Goal: Information Seeking & Learning: Compare options

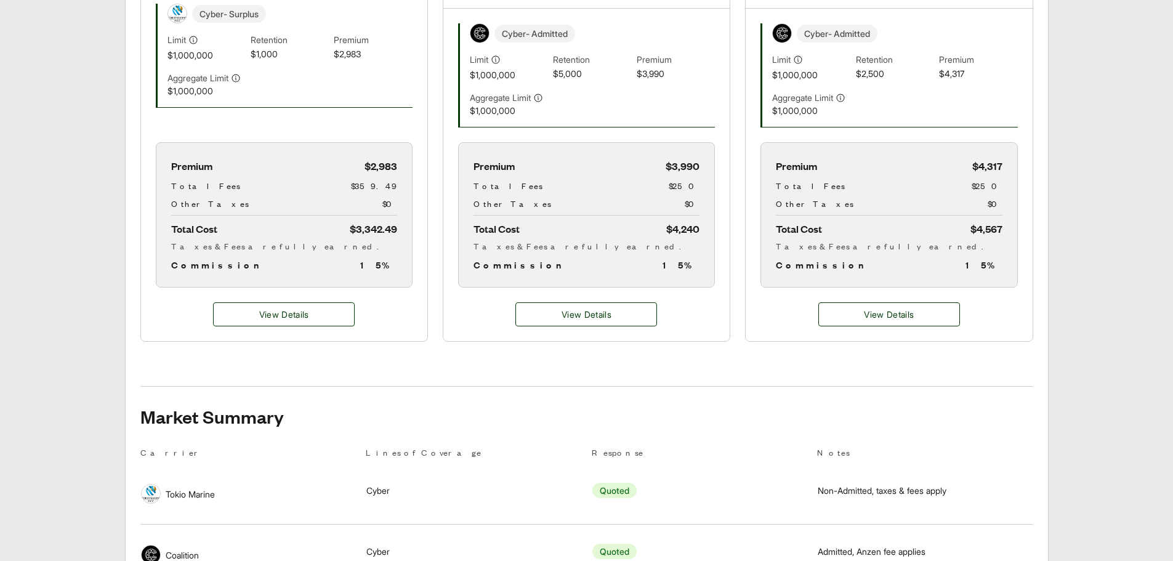
scroll to position [427, 0]
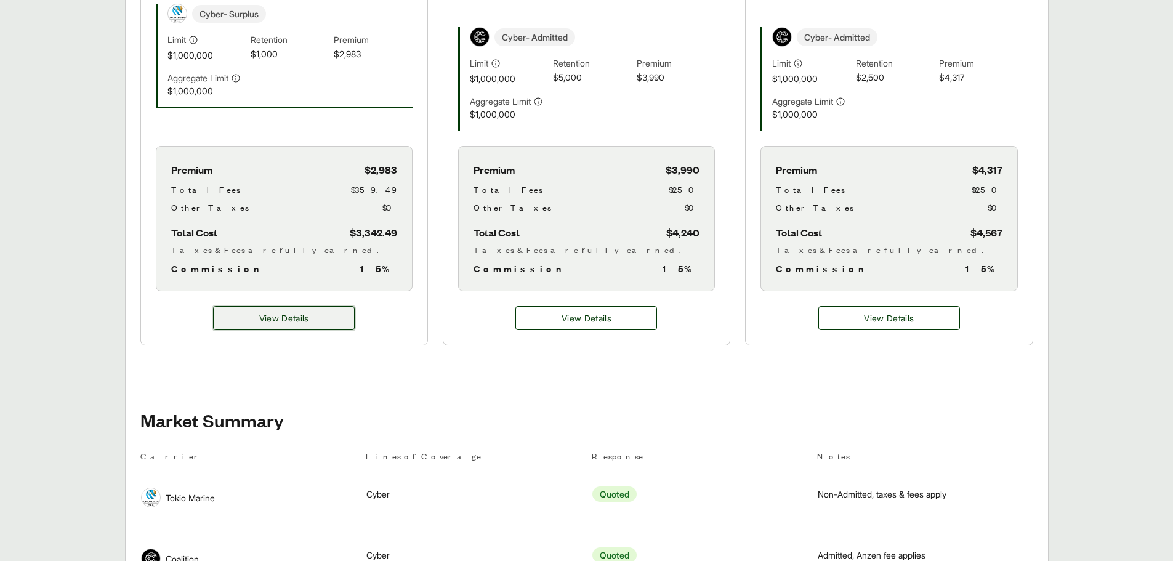
click at [309, 329] on button "View Details" at bounding box center [284, 318] width 142 height 24
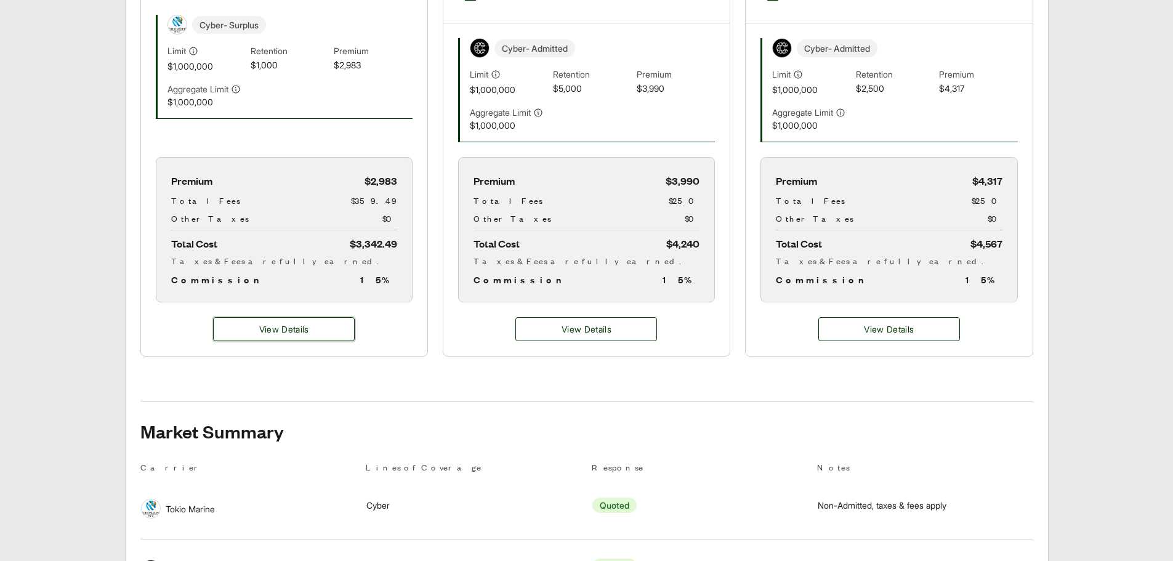
scroll to position [431, 0]
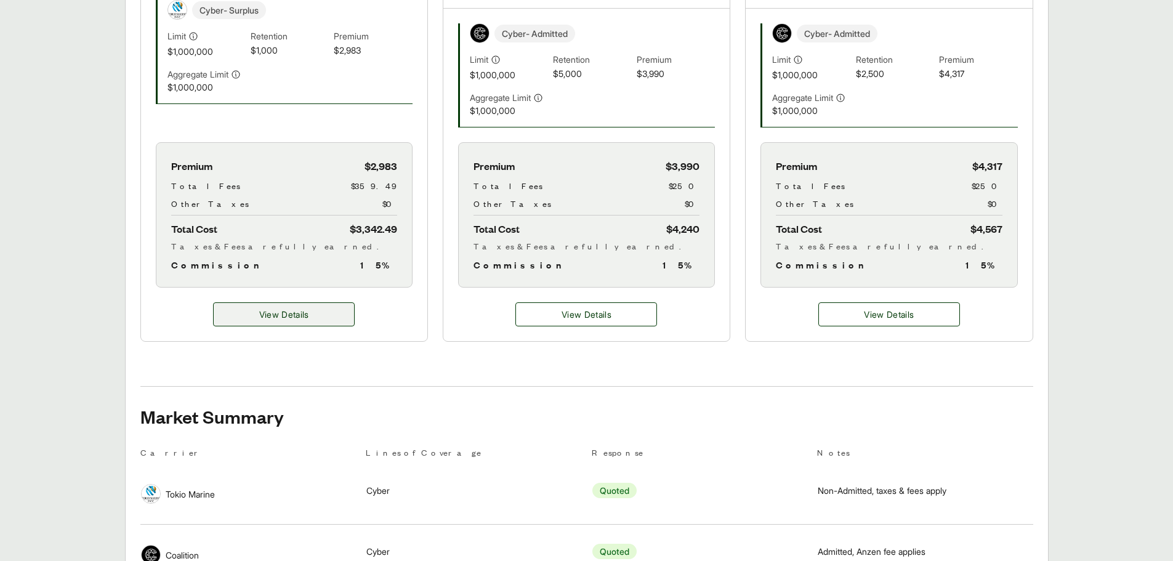
click at [308, 320] on span "View Details" at bounding box center [284, 314] width 50 height 13
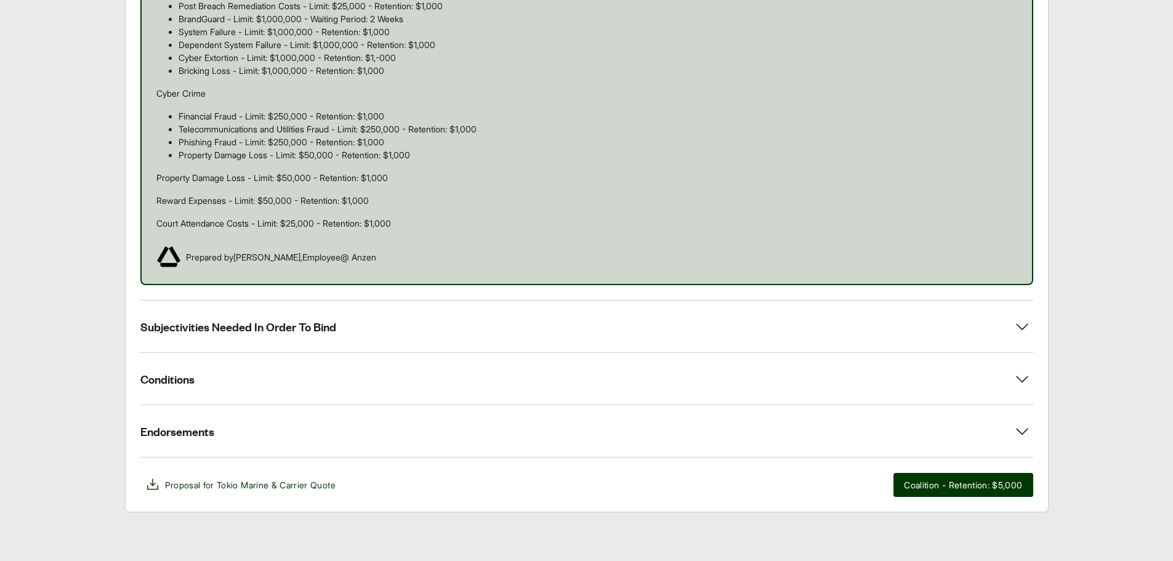
scroll to position [977, 0]
click at [1017, 433] on icon at bounding box center [1022, 430] width 22 height 22
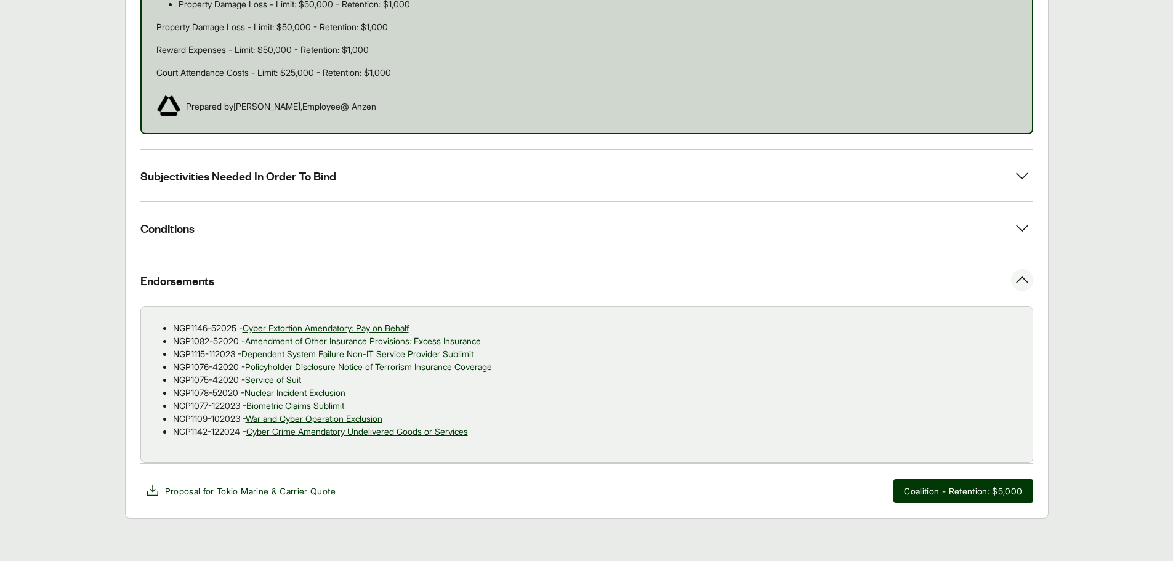
scroll to position [1134, 0]
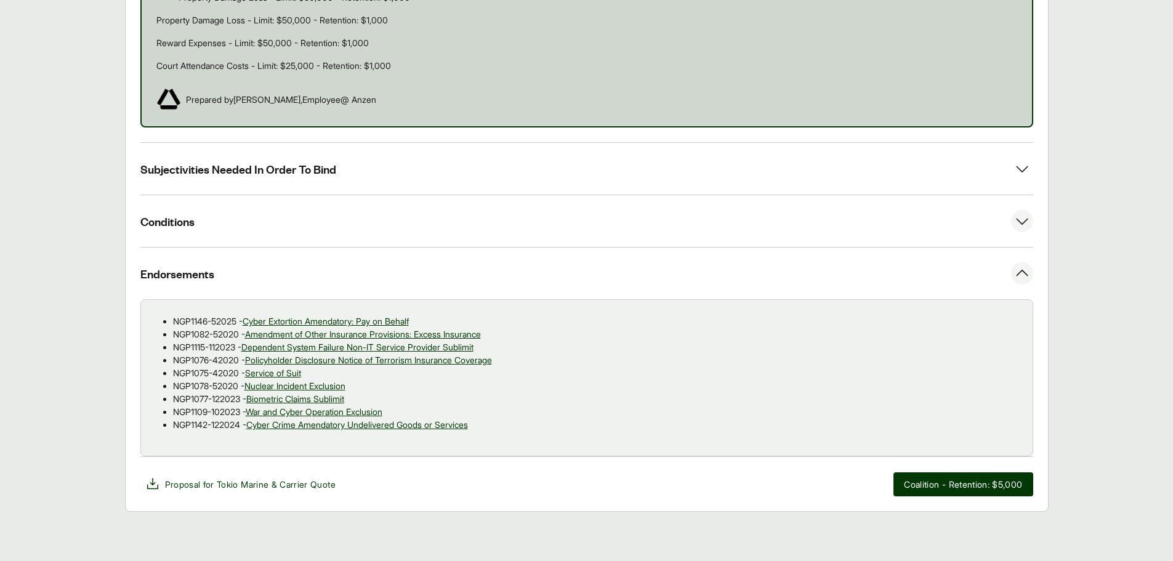
click at [1012, 225] on icon at bounding box center [1022, 221] width 22 height 22
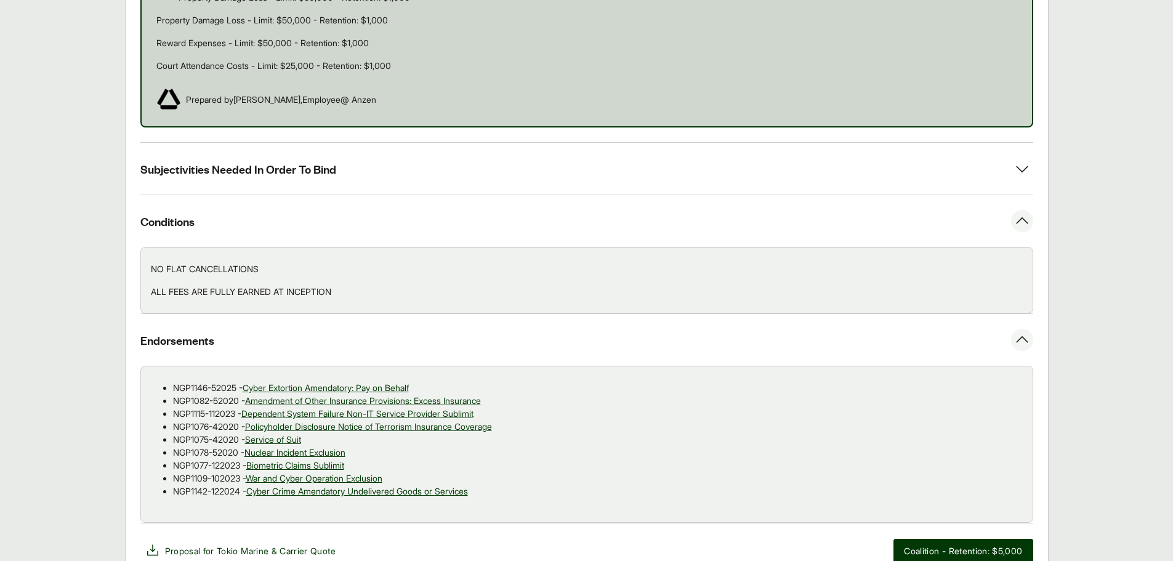
click at [1012, 225] on icon at bounding box center [1022, 221] width 22 height 22
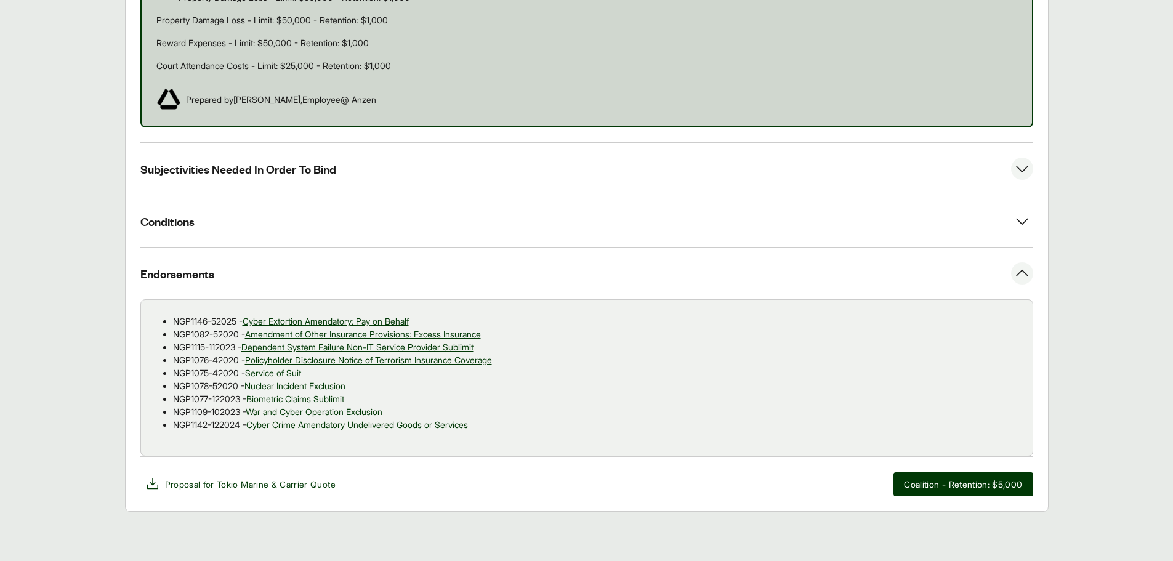
click at [1028, 166] on icon at bounding box center [1022, 169] width 22 height 22
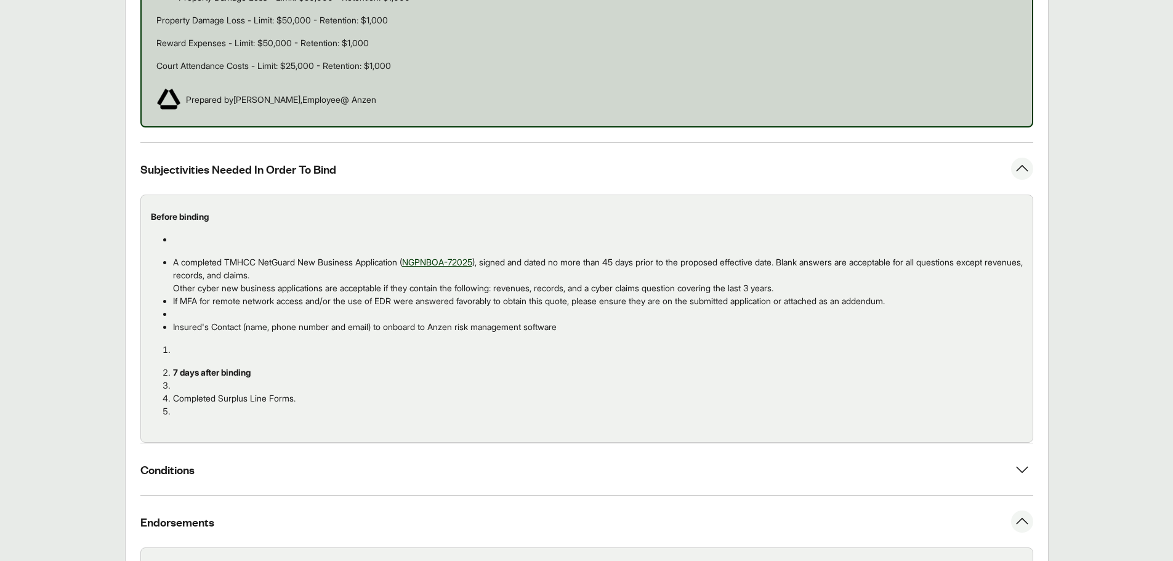
click at [1028, 166] on icon at bounding box center [1022, 169] width 22 height 22
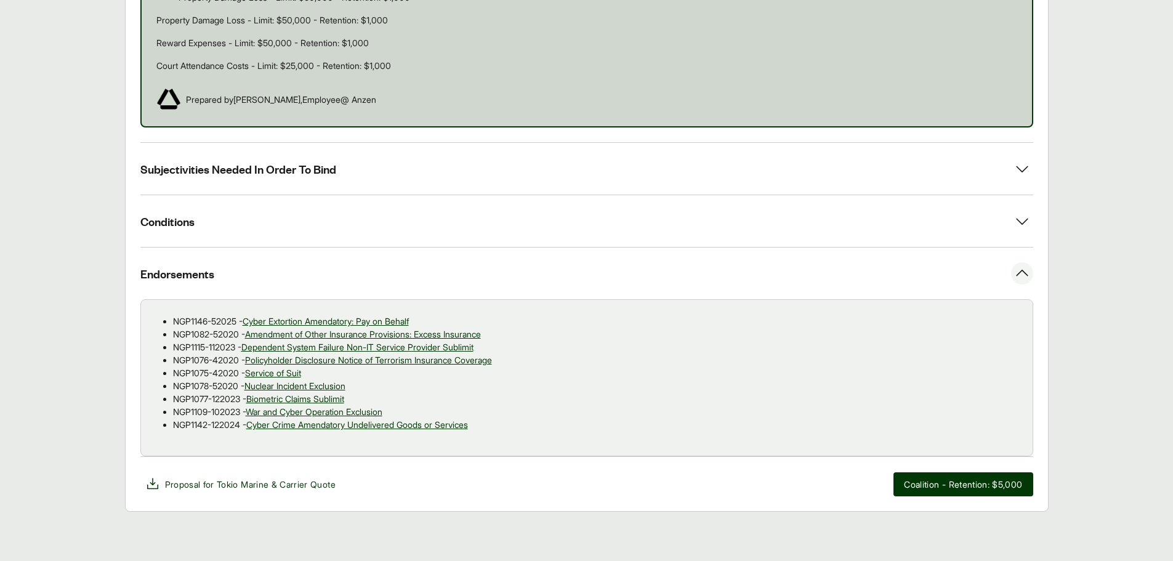
click at [1014, 273] on icon at bounding box center [1022, 273] width 22 height 22
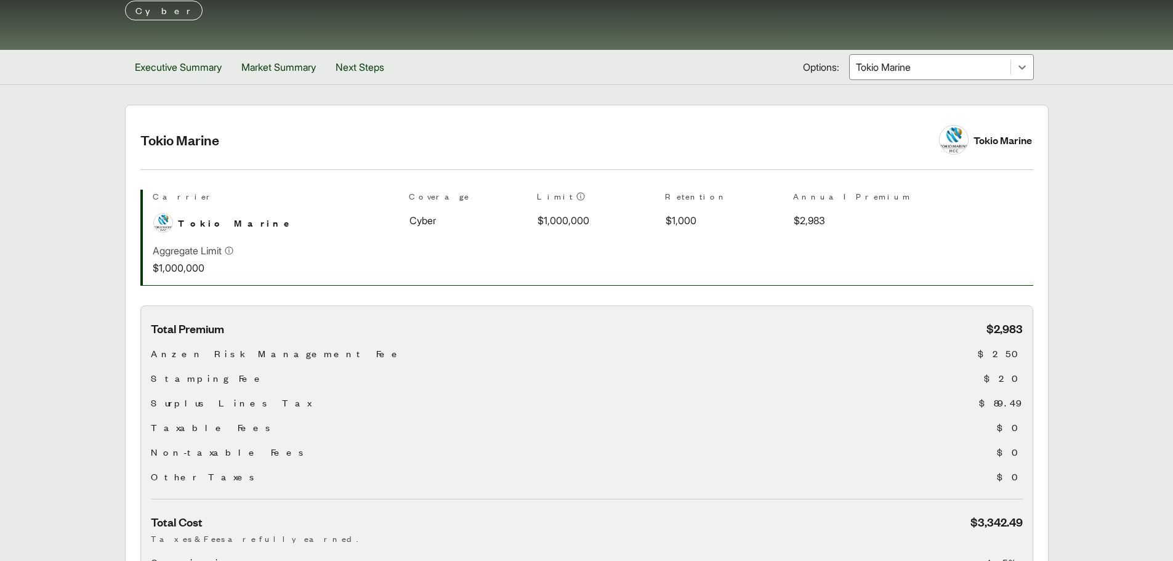
scroll to position [0, 0]
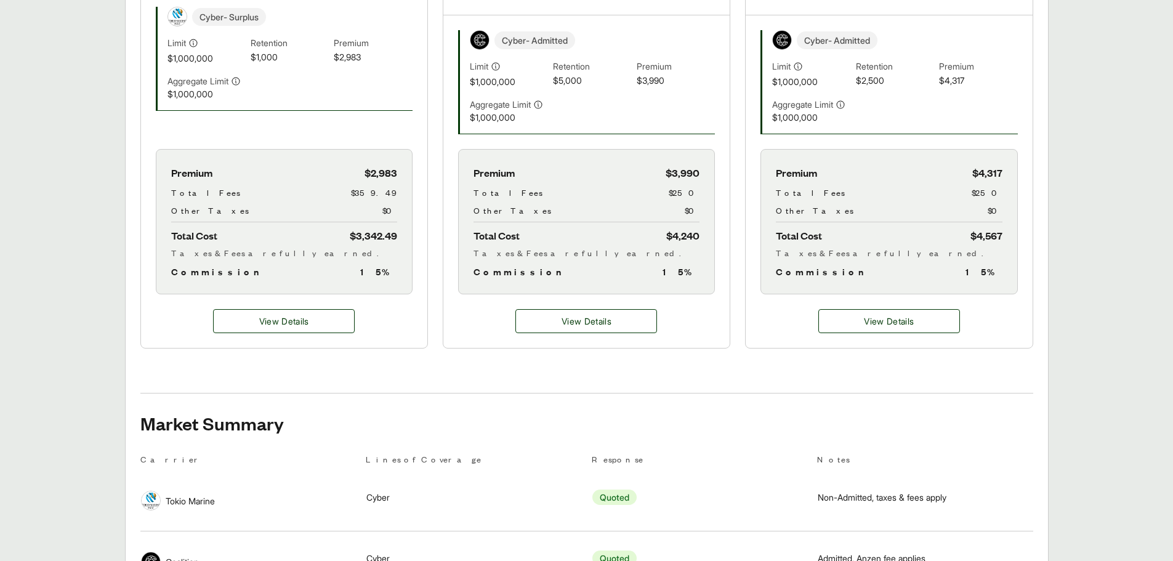
scroll to position [431, 0]
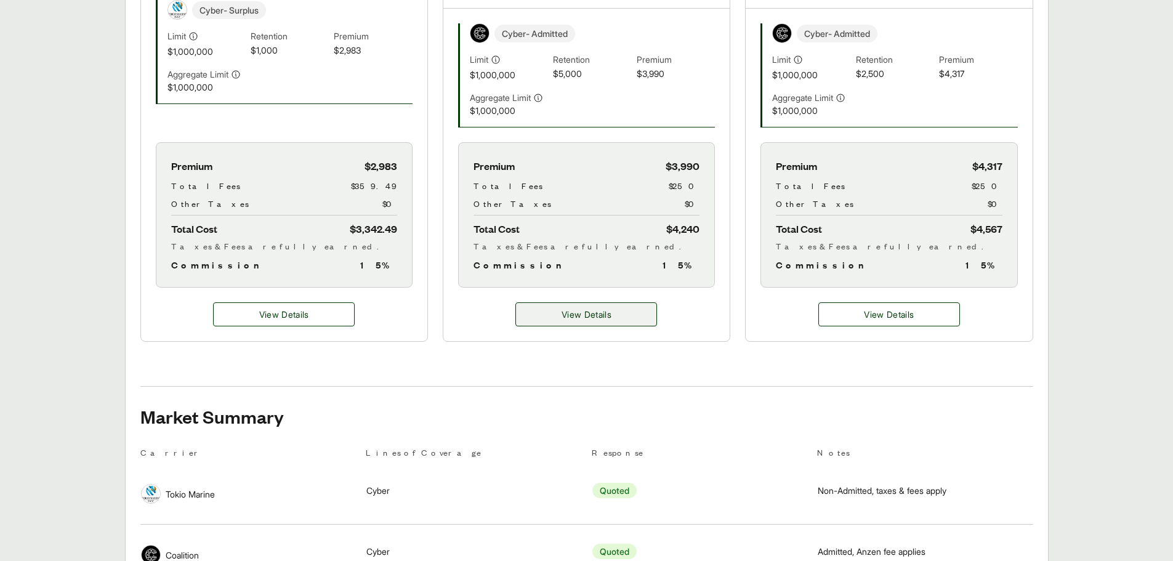
click at [602, 311] on span "View Details" at bounding box center [586, 314] width 50 height 13
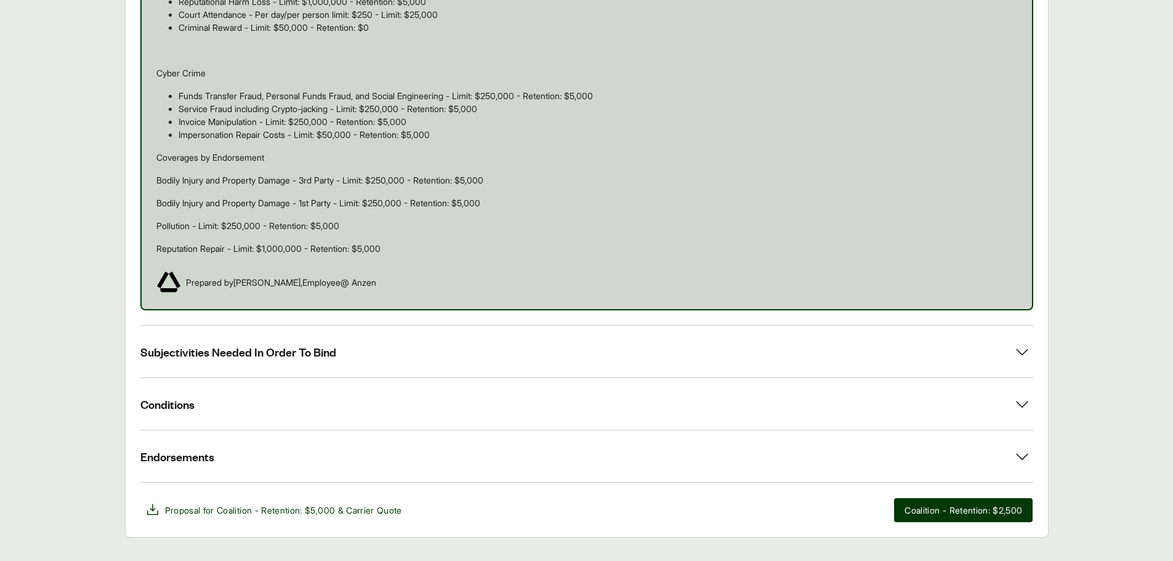
scroll to position [1045, 0]
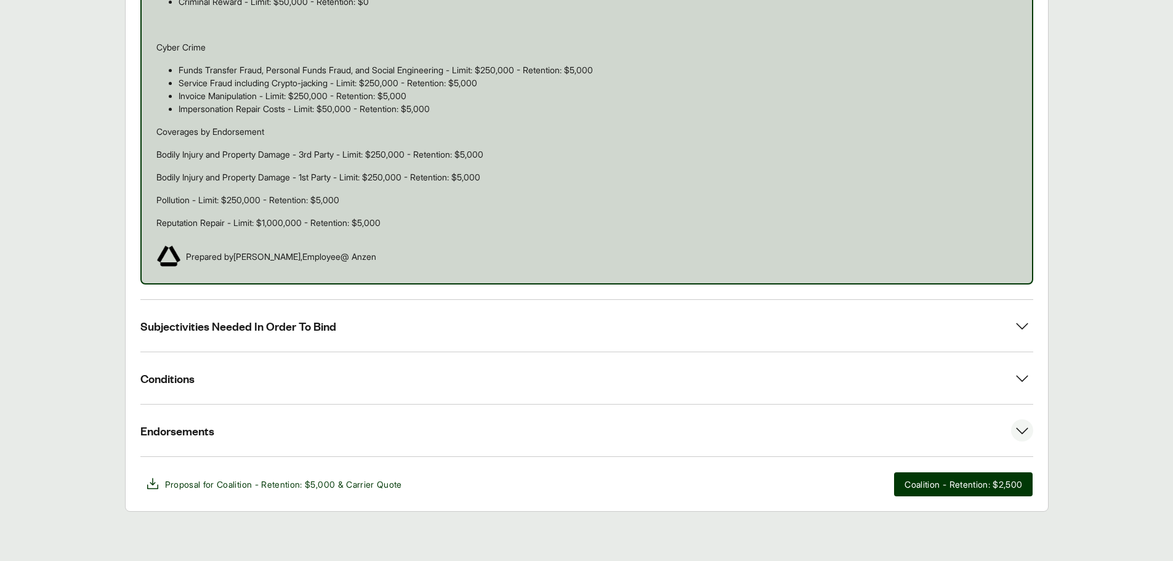
click at [1028, 430] on icon at bounding box center [1022, 430] width 22 height 22
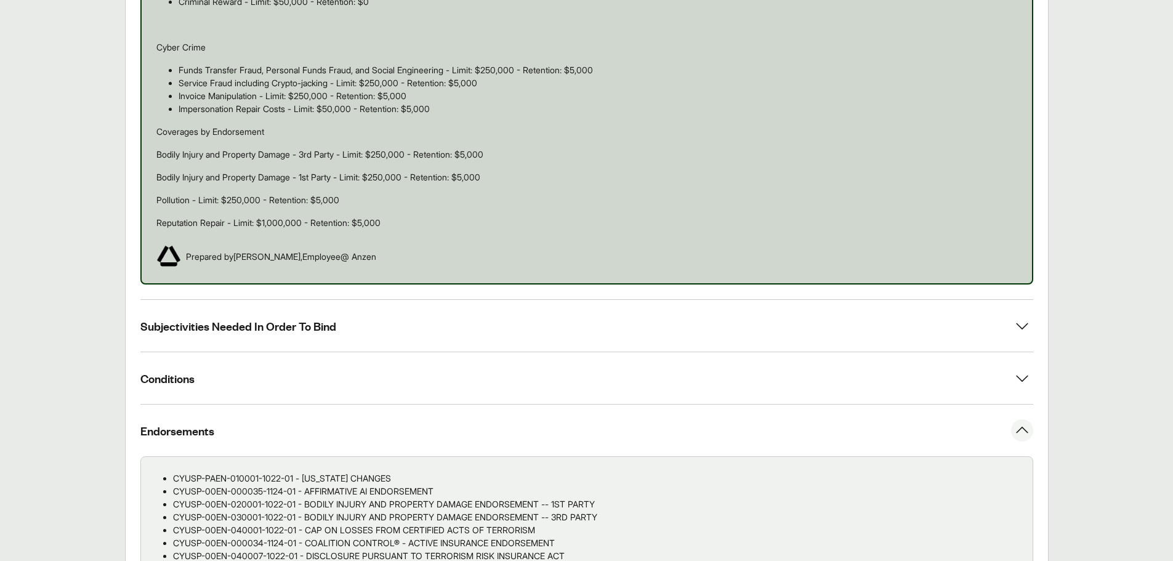
scroll to position [1215, 0]
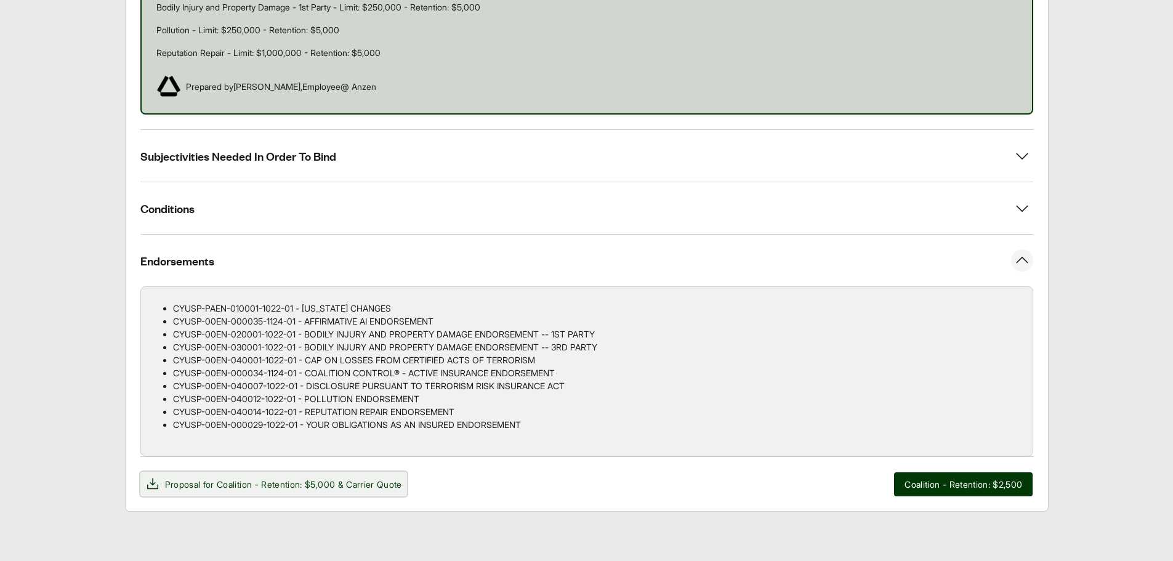
click at [226, 483] on span "Coalition - Retention: $5,000" at bounding box center [276, 484] width 118 height 10
